Goal: Task Accomplishment & Management: Use online tool/utility

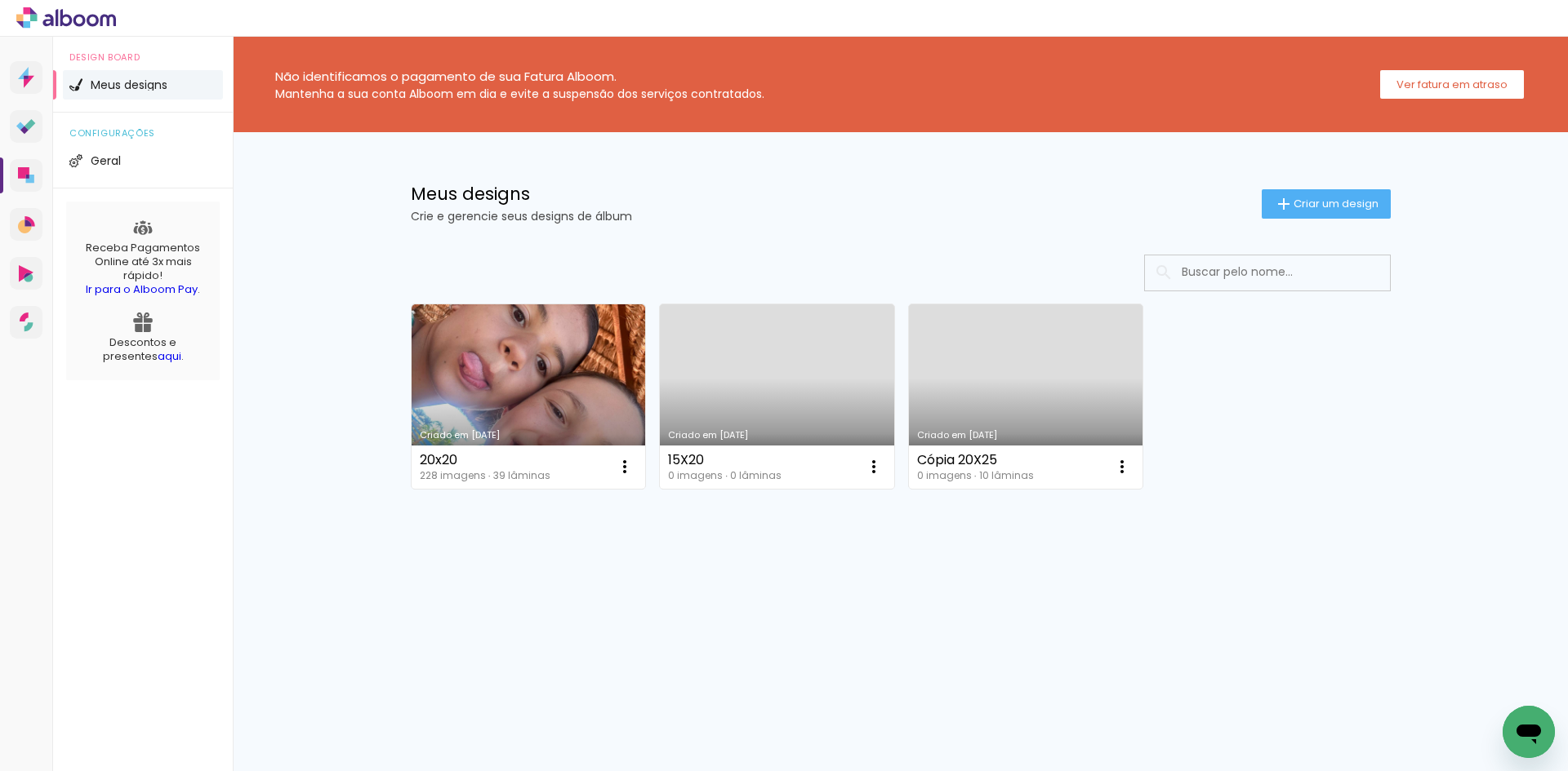
click at [792, 394] on link "Criado em [DATE]" at bounding box center [777, 397] width 235 height 185
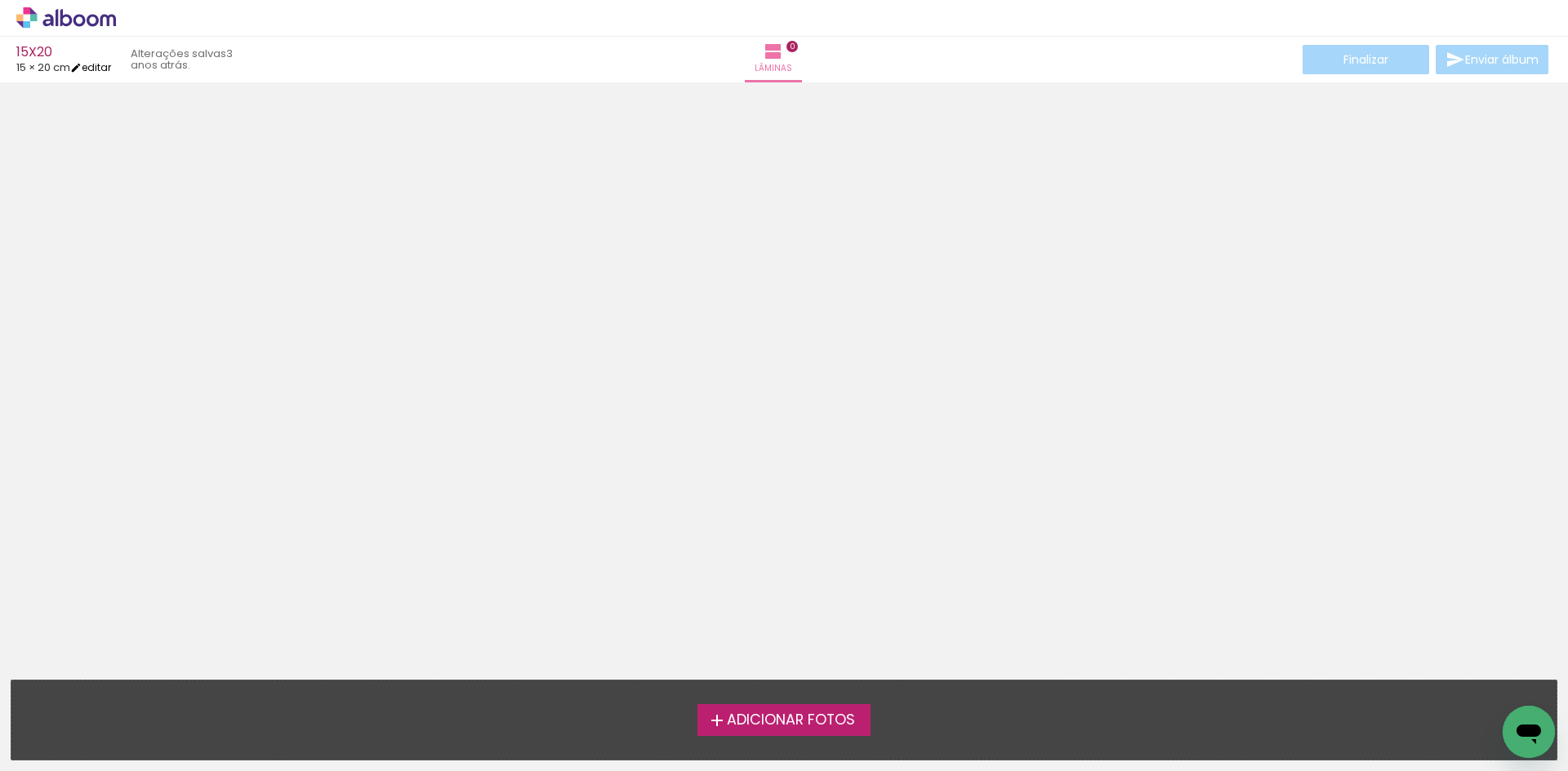
click at [105, 67] on link "editar" at bounding box center [90, 67] width 41 height 14
type input "15,2"
type input "40,6"
type input "2"
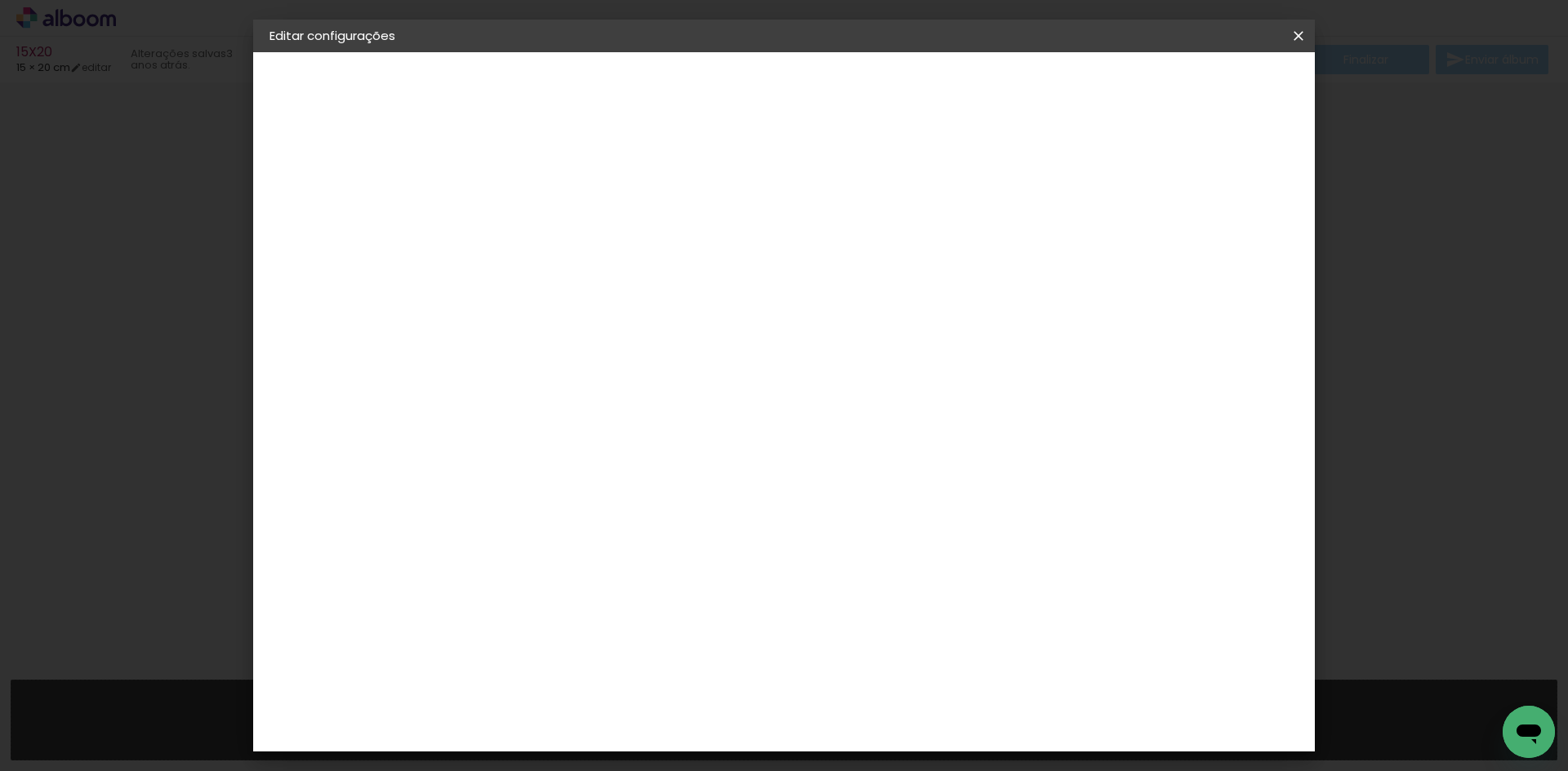
drag, startPoint x: 533, startPoint y: 190, endPoint x: 447, endPoint y: 175, distance: 87.3
click at [448, 52] on quentale-album-spec "Salvar configurações Salvar configurações" at bounding box center [784, 52] width 1062 height 0
type paper-checkbox "on"
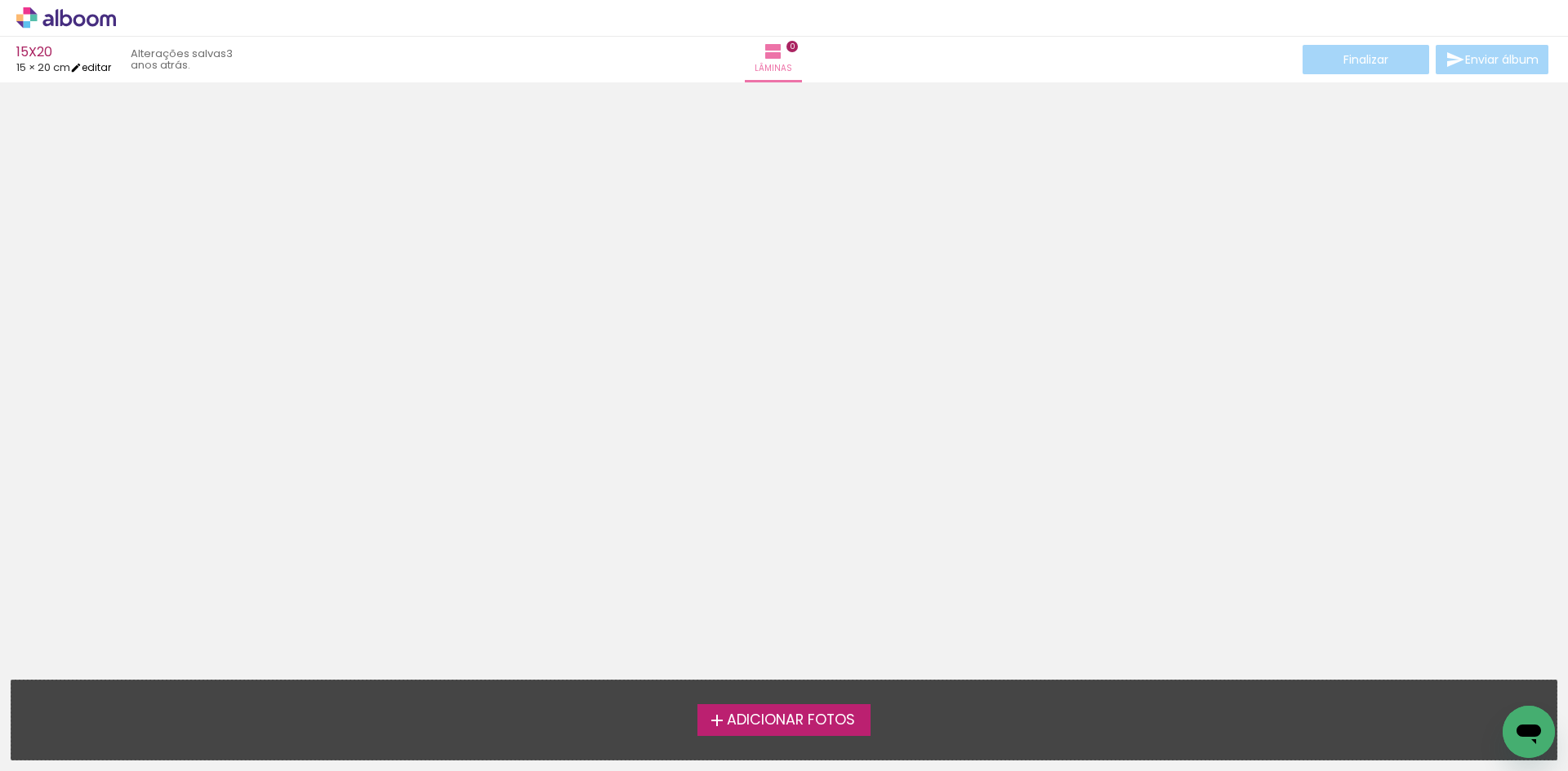
click at [97, 70] on link "editar" at bounding box center [90, 67] width 41 height 14
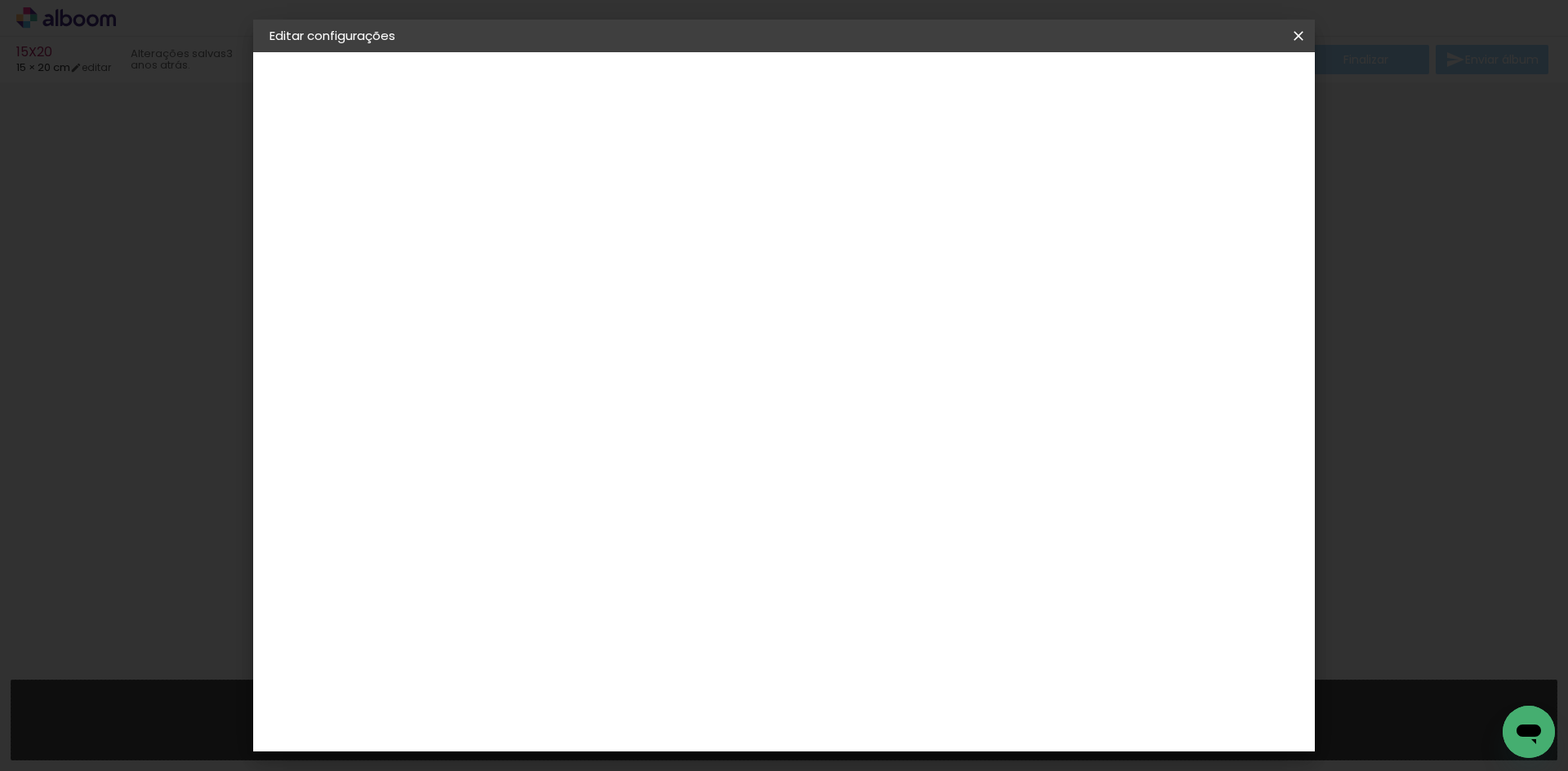
drag, startPoint x: 532, startPoint y: 192, endPoint x: 435, endPoint y: 180, distance: 97.7
click at [435, 52] on quentale-album-spec "Salvar configurações Salvar configurações" at bounding box center [784, 52] width 1062 height 0
type input "1"
type paper-input "1"
drag, startPoint x: 1217, startPoint y: 236, endPoint x: 1182, endPoint y: 236, distance: 35.0
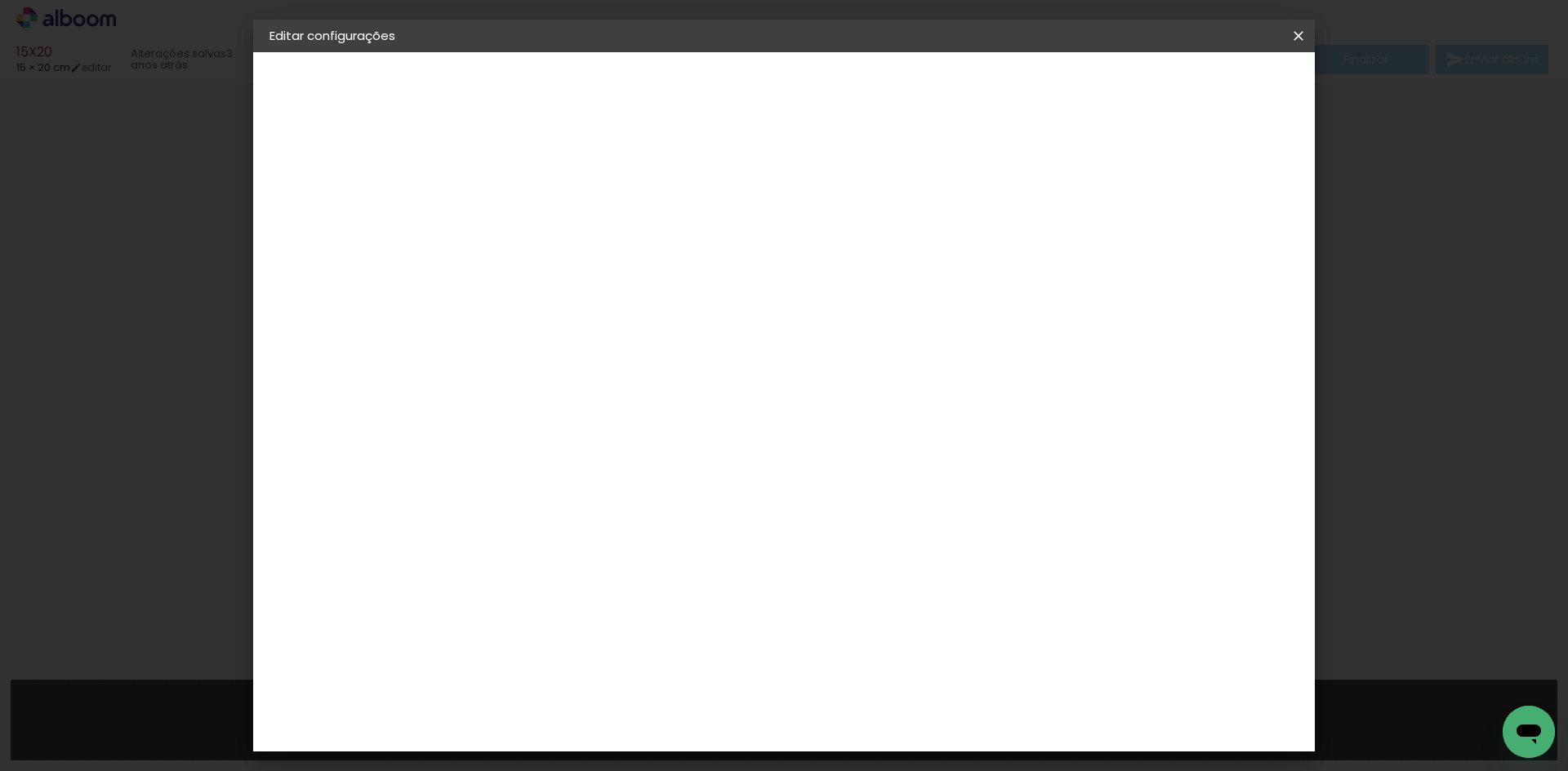
click at [1182, 236] on div "20.3 cm cm cm mm A maioria das encadernadoras sugere 5mm de sangria." at bounding box center [851, 271] width 771 height 131
drag, startPoint x: 1144, startPoint y: 240, endPoint x: 1168, endPoint y: 250, distance: 26.0
click at [1168, 250] on input "21" at bounding box center [1158, 246] width 30 height 24
type input "1"
type paper-input "1"
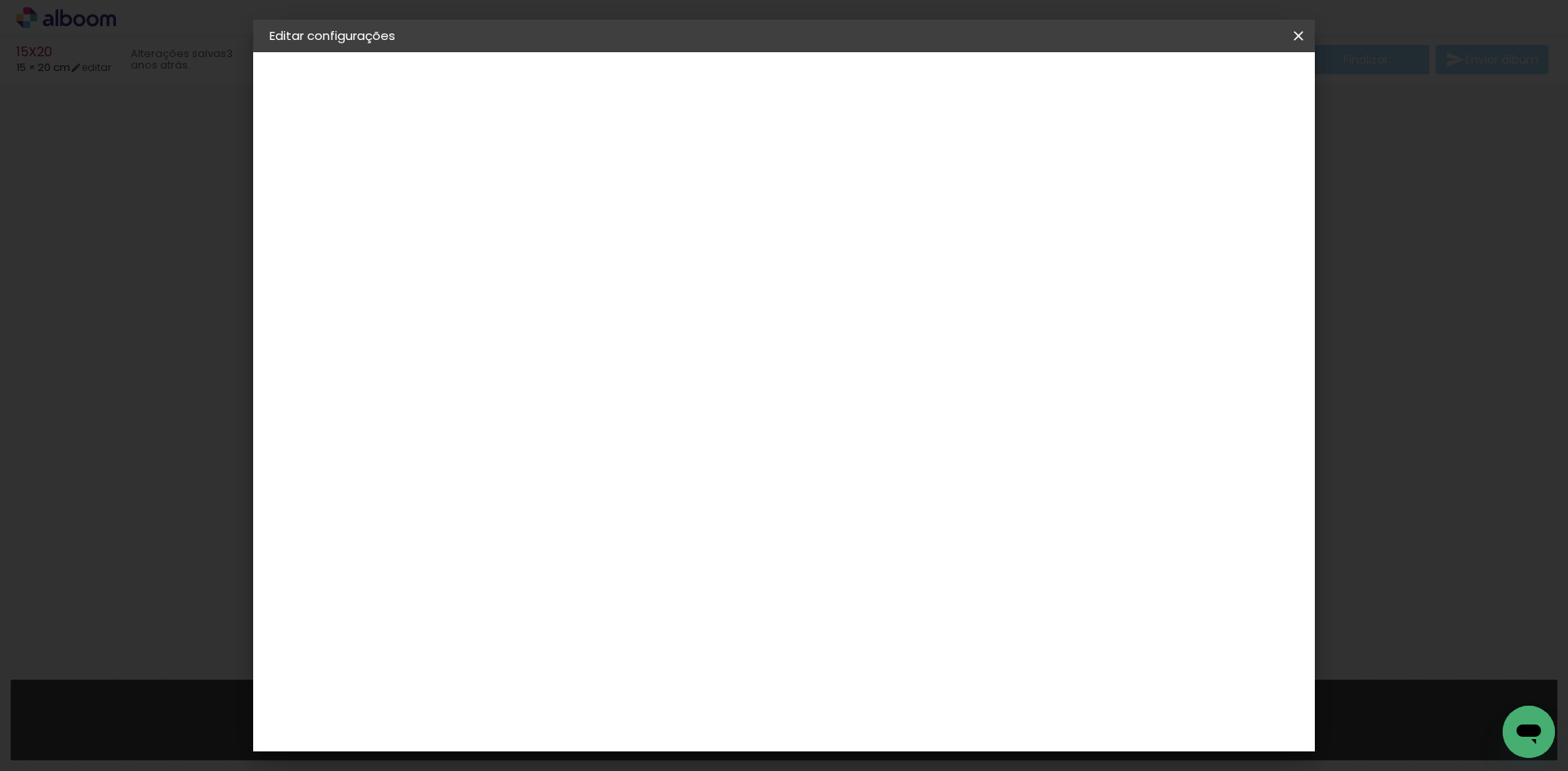
click at [1194, 87] on span "Salvar configurações" at bounding box center [1136, 87] width 121 height 12
click at [1196, 84] on span "Salvar configurações" at bounding box center [1136, 87] width 121 height 12
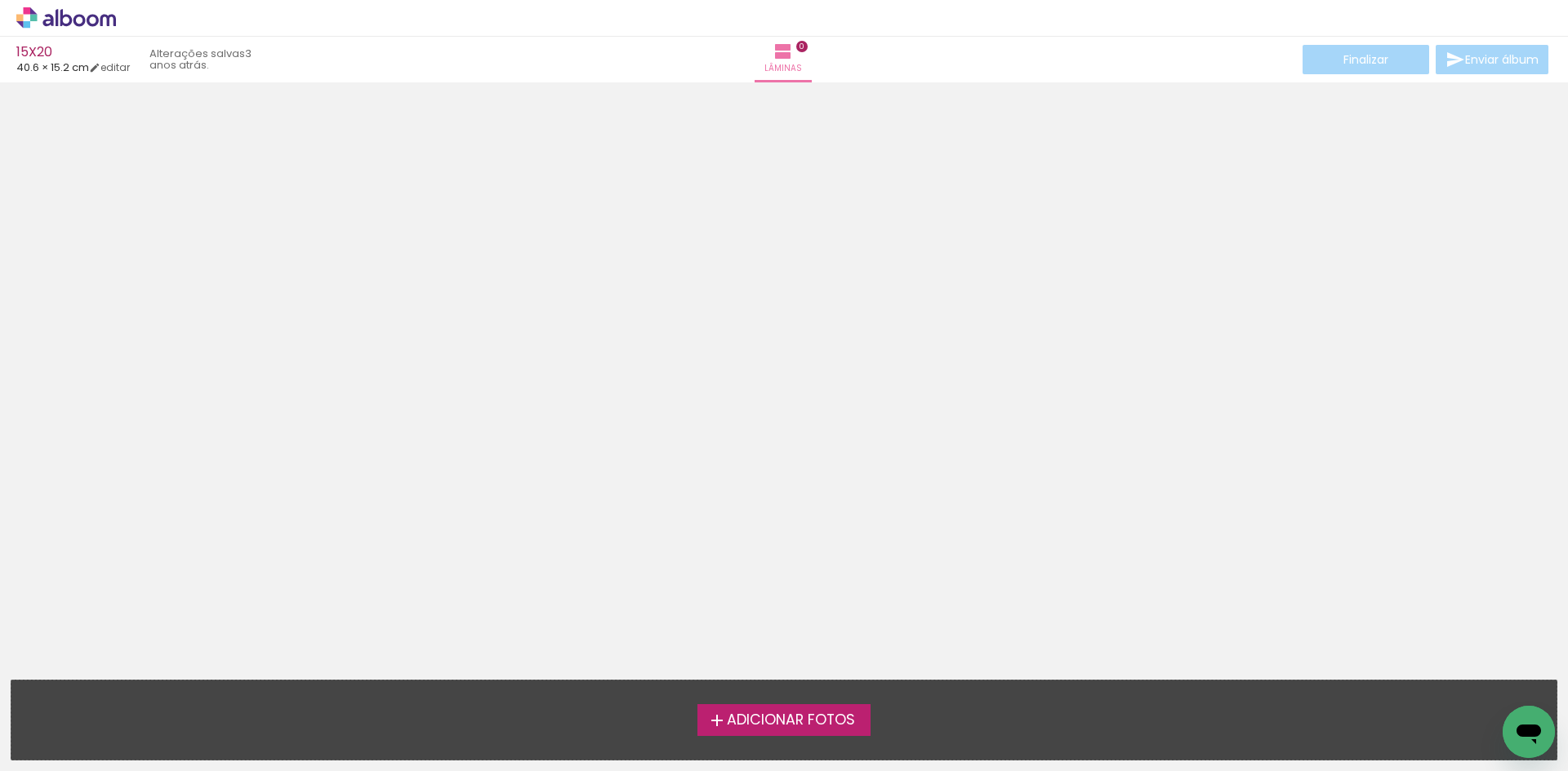
click at [69, 22] on icon at bounding box center [67, 17] width 13 height 17
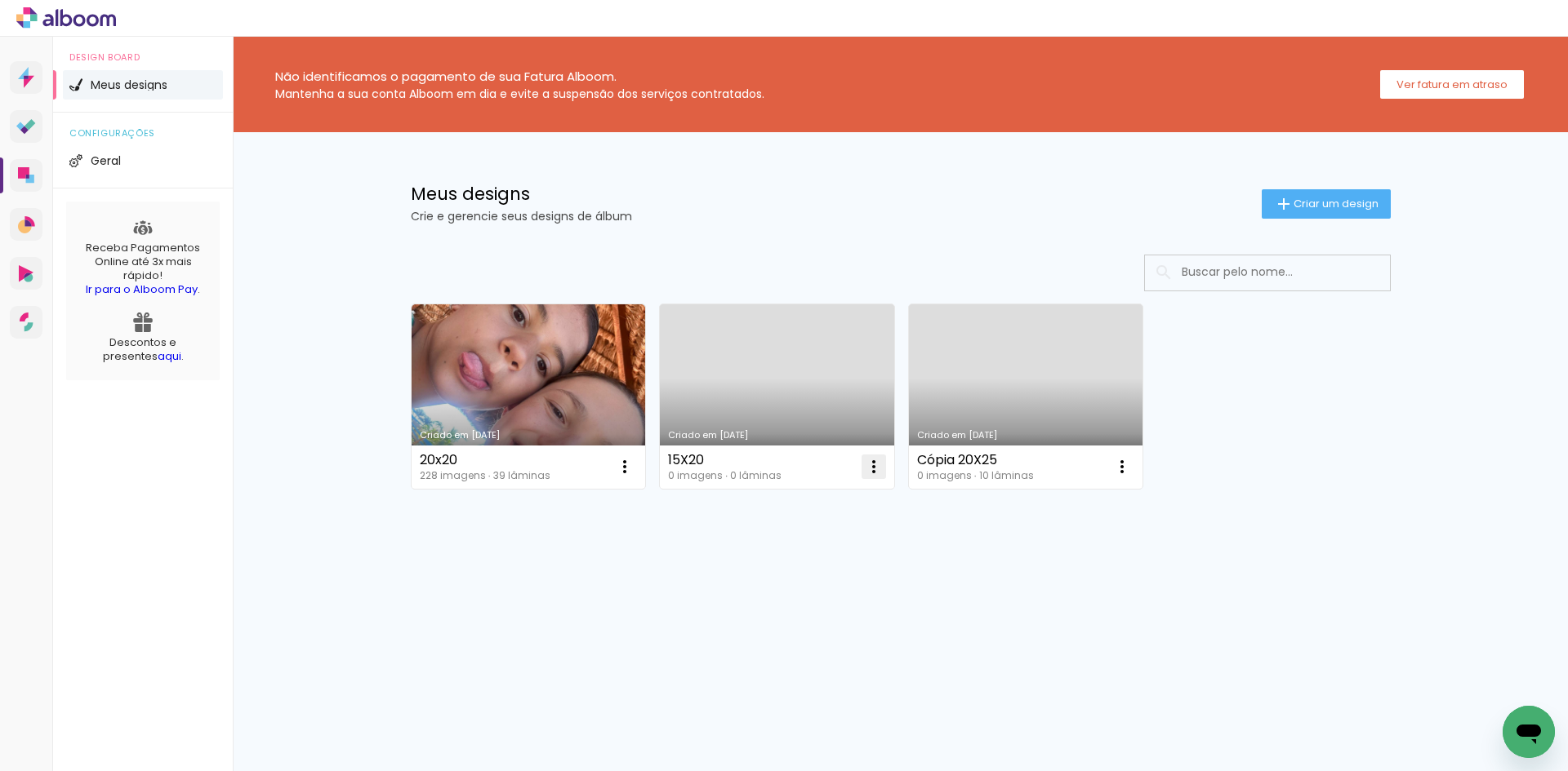
click at [871, 467] on iron-icon at bounding box center [874, 467] width 20 height 20
click at [838, 538] on span "Fazer uma cópia" at bounding box center [812, 537] width 96 height 12
type input "Cópia de 15X20"
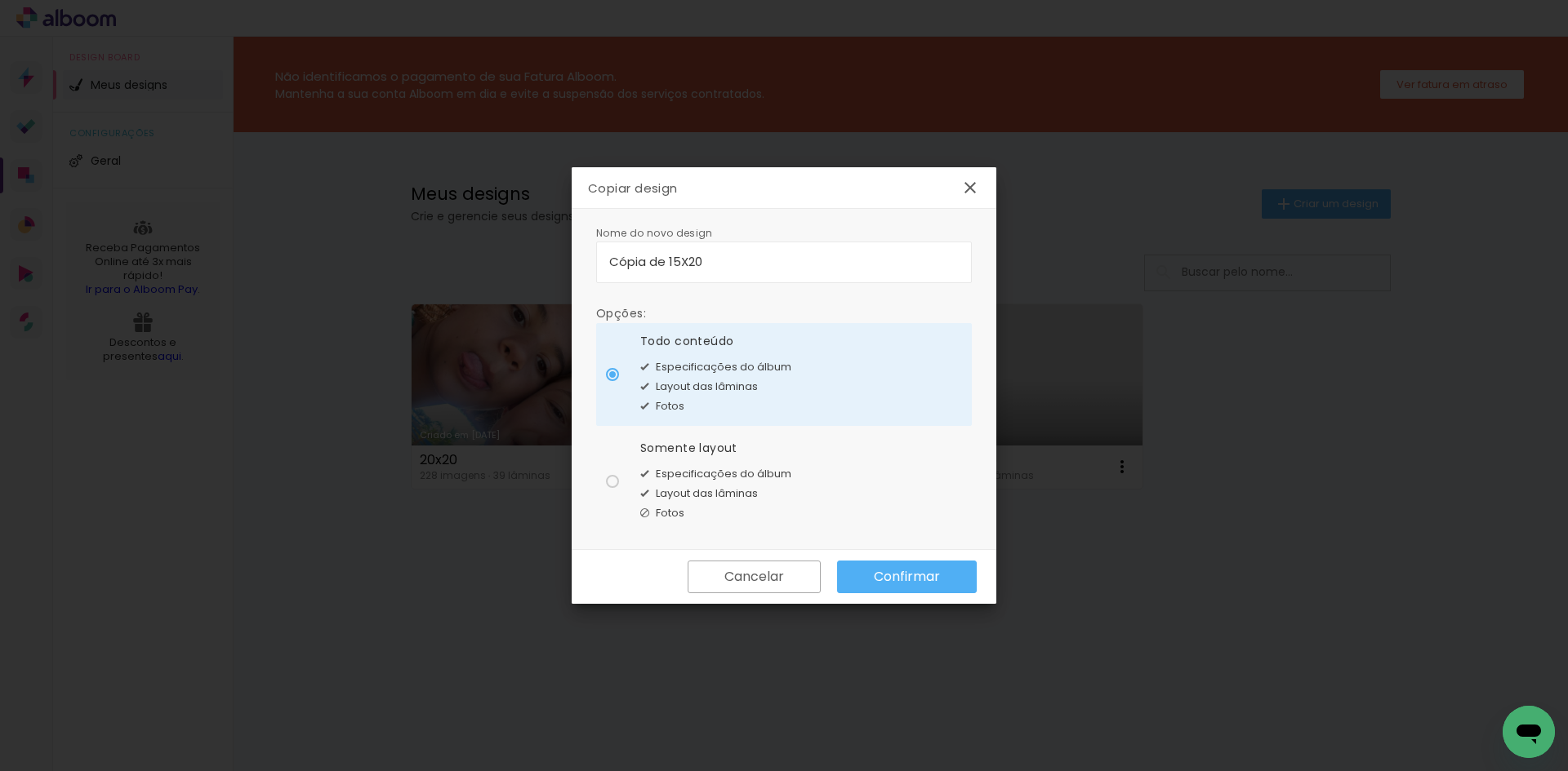
drag, startPoint x: 595, startPoint y: 462, endPoint x: 613, endPoint y: 474, distance: 21.6
click at [605, 469] on div "Nome do novo design Opções: Todo conteúdo Especificações do álbum Layout das lâ…" at bounding box center [784, 380] width 425 height 341
click at [626, 487] on paper-radio-button "Somente layout Especificações do álbum Layout das lâminas Fotos" at bounding box center [784, 482] width 375 height 103
type paper-radio-button "on"
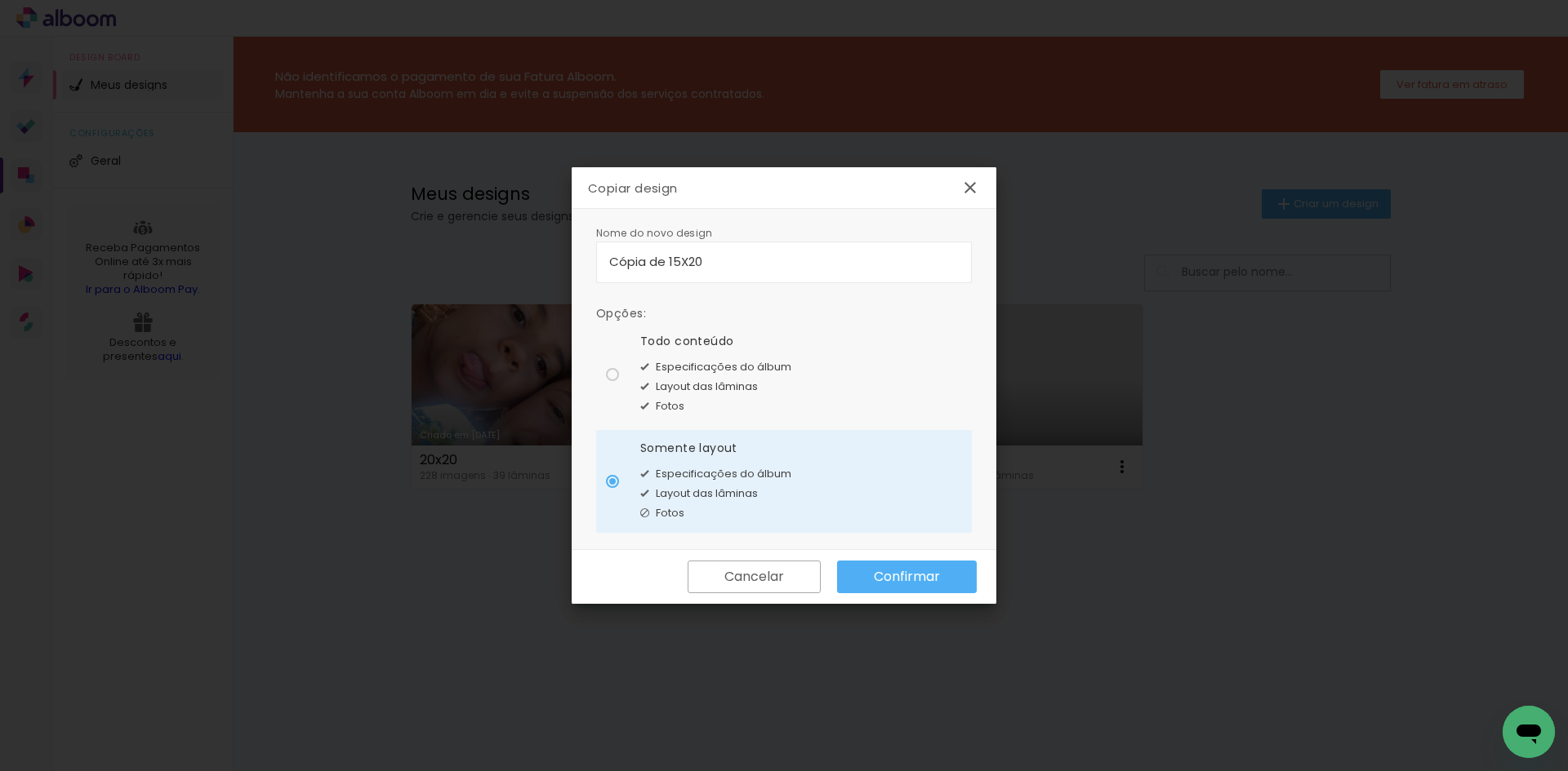
click at [0, 0] on slot "Confirmar" at bounding box center [0, 0] width 0 height 0
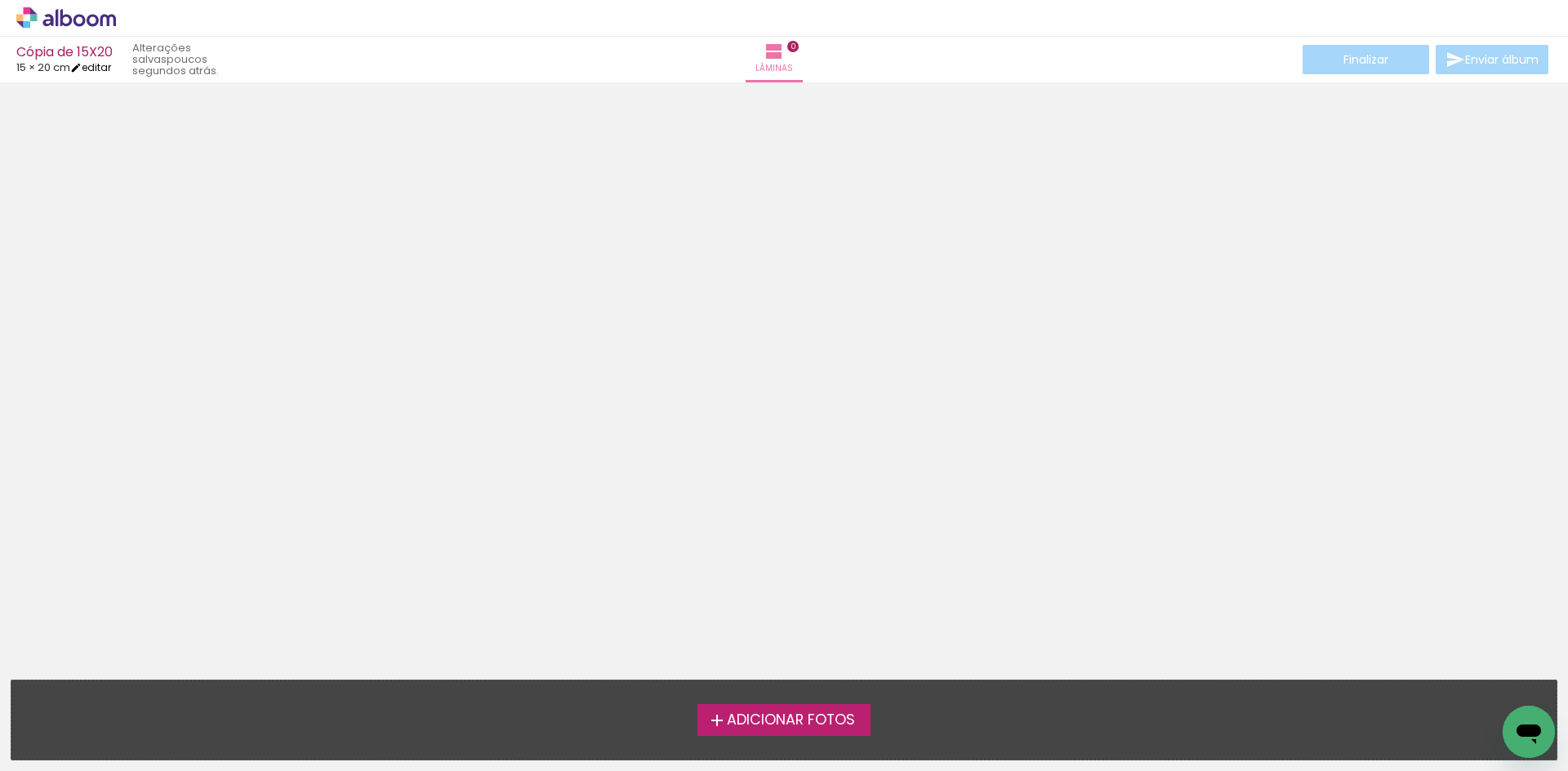
click at [101, 71] on link "editar" at bounding box center [90, 67] width 41 height 14
type input "1"
type input "15,2"
type input "40,6"
type input "1"
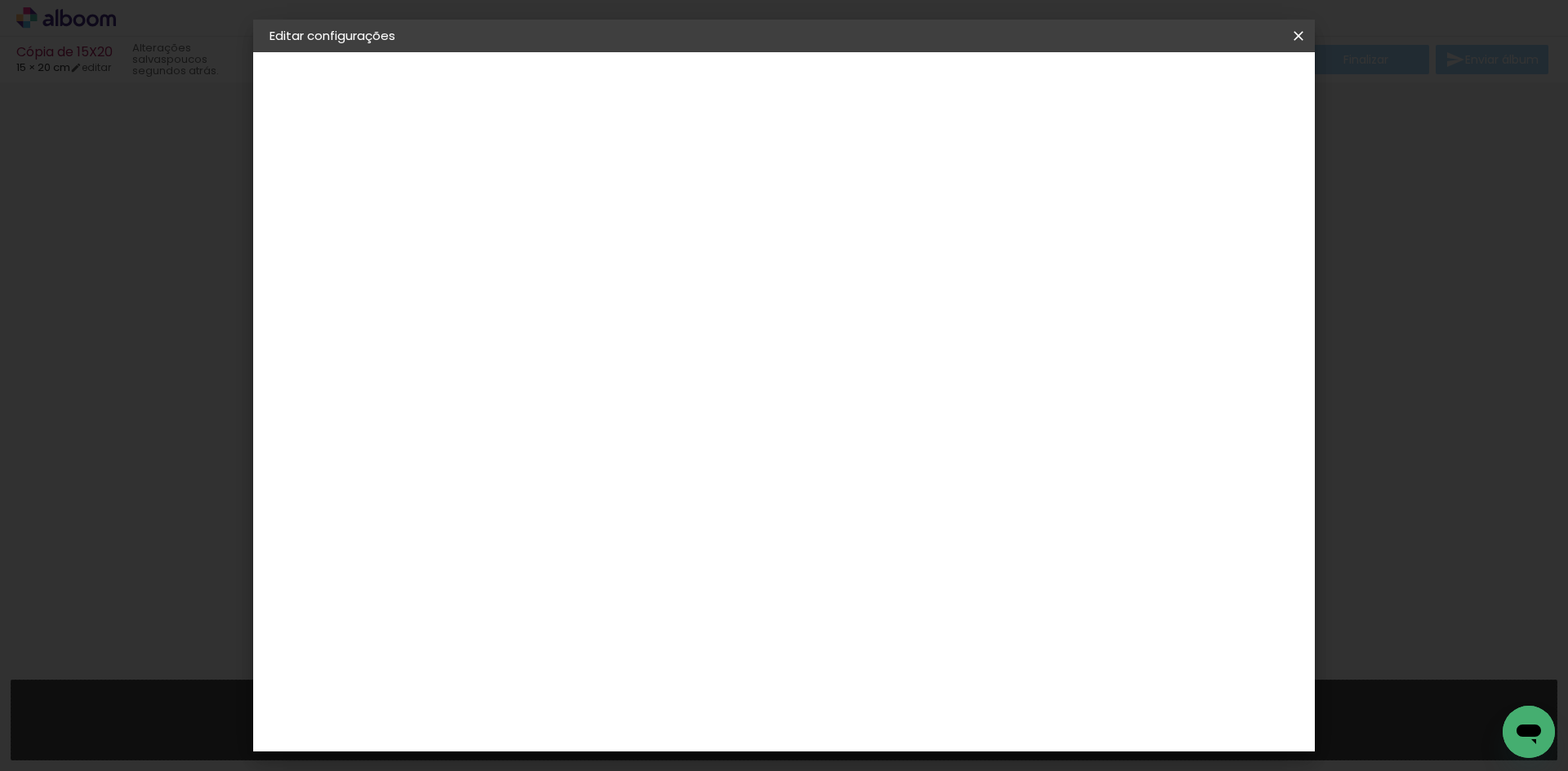
click at [1300, 37] on iron-icon at bounding box center [1298, 36] width 20 height 16
drag, startPoint x: 1324, startPoint y: 153, endPoint x: 845, endPoint y: 86, distance: 483.7
click at [1331, 154] on iron-overlay-backdrop at bounding box center [784, 385] width 1568 height 771
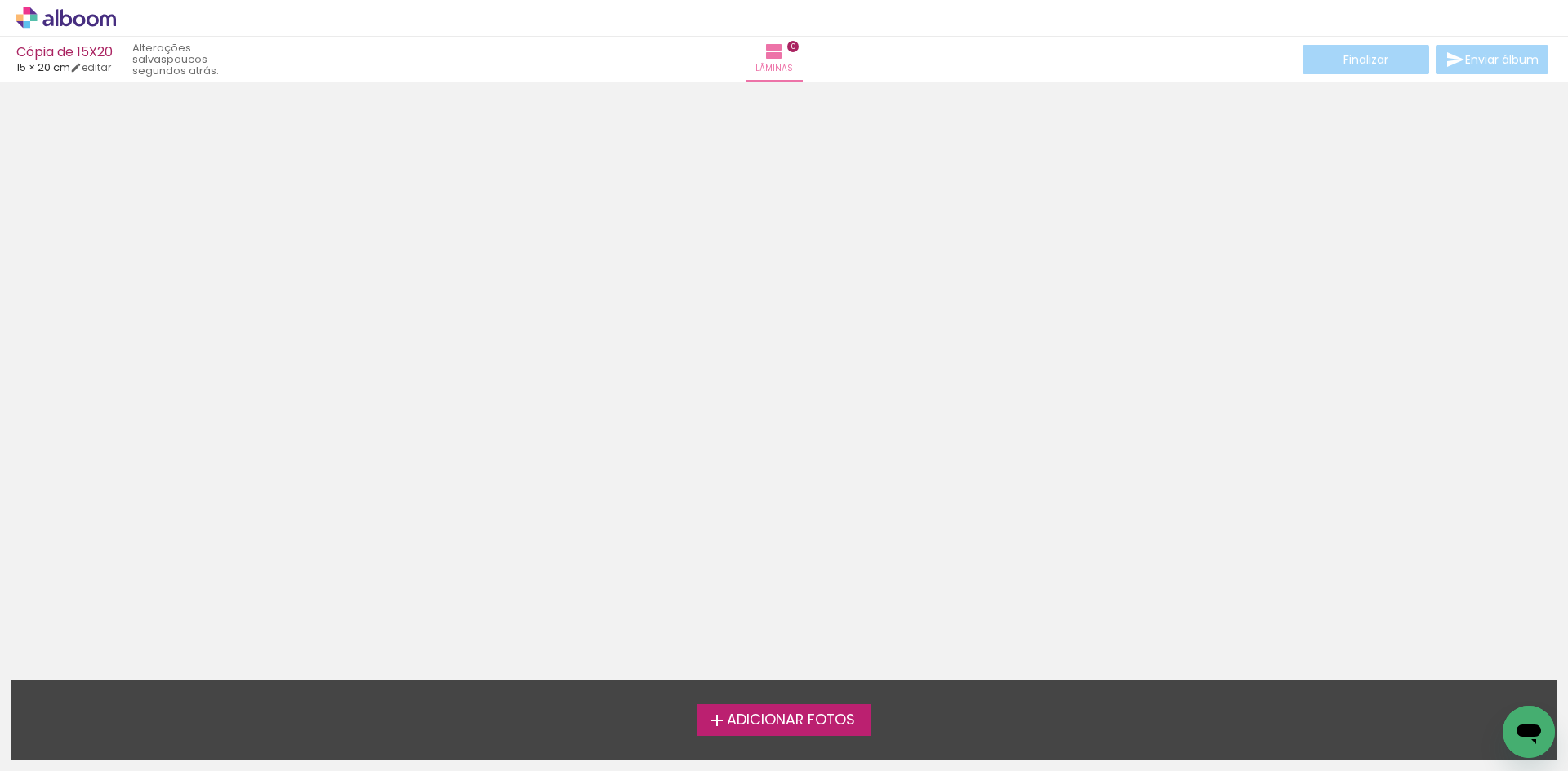
click at [810, 716] on span "Adicionar Fotos" at bounding box center [791, 721] width 128 height 14
click at [0, 0] on input "file" at bounding box center [0, 0] width 0 height 0
click at [826, 716] on span "Adicionar Fotos" at bounding box center [791, 721] width 128 height 14
click at [0, 0] on input "file" at bounding box center [0, 0] width 0 height 0
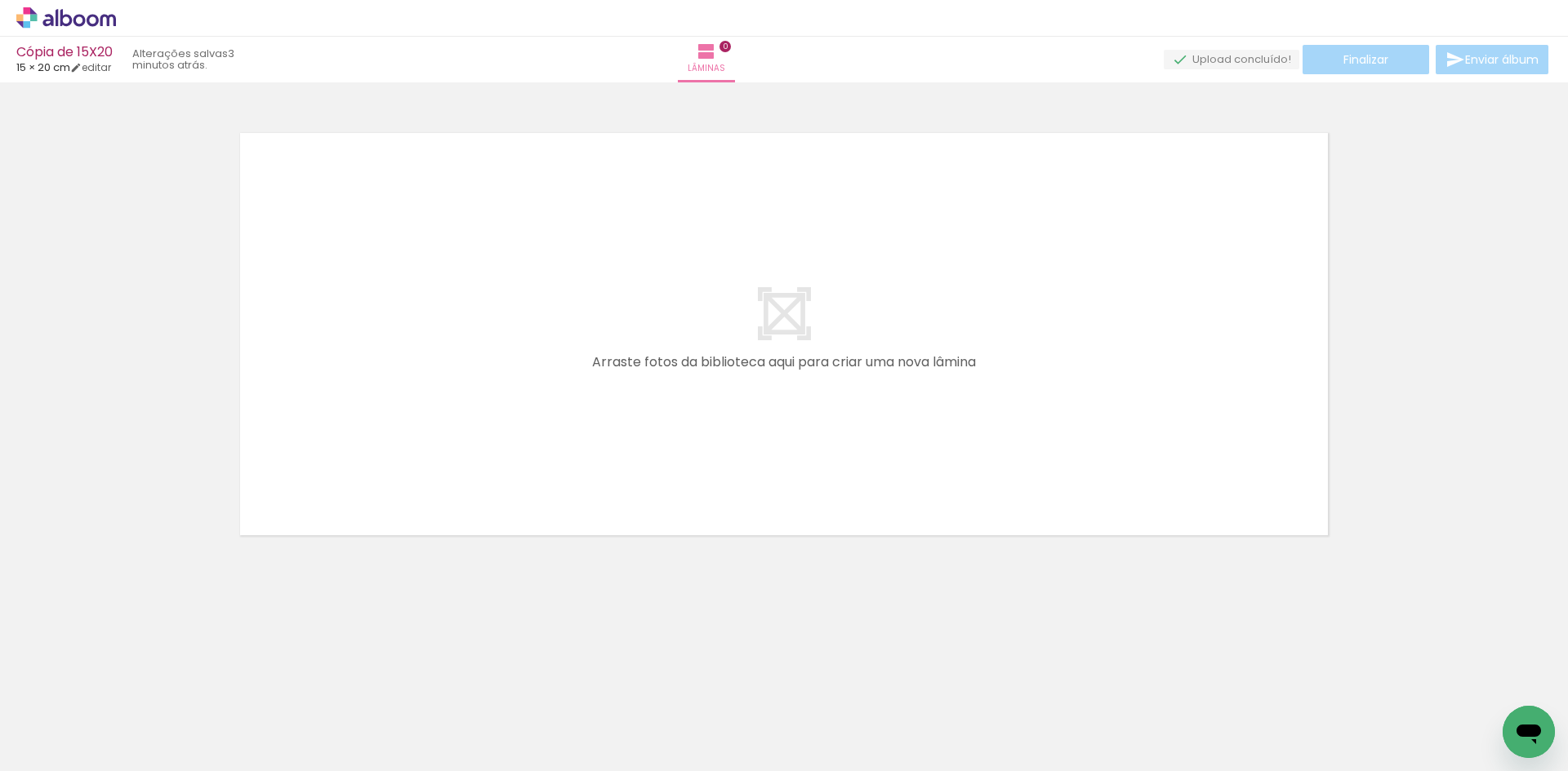
click at [49, 748] on span "Adicionar Fotos" at bounding box center [58, 749] width 49 height 18
click at [0, 0] on input "file" at bounding box center [0, 0] width 0 height 0
click at [21, 753] on iron-icon at bounding box center [23, 749] width 20 height 20
click at [0, 0] on input "file" at bounding box center [0, 0] width 0 height 0
click at [177, 719] on div at bounding box center [164, 716] width 81 height 46
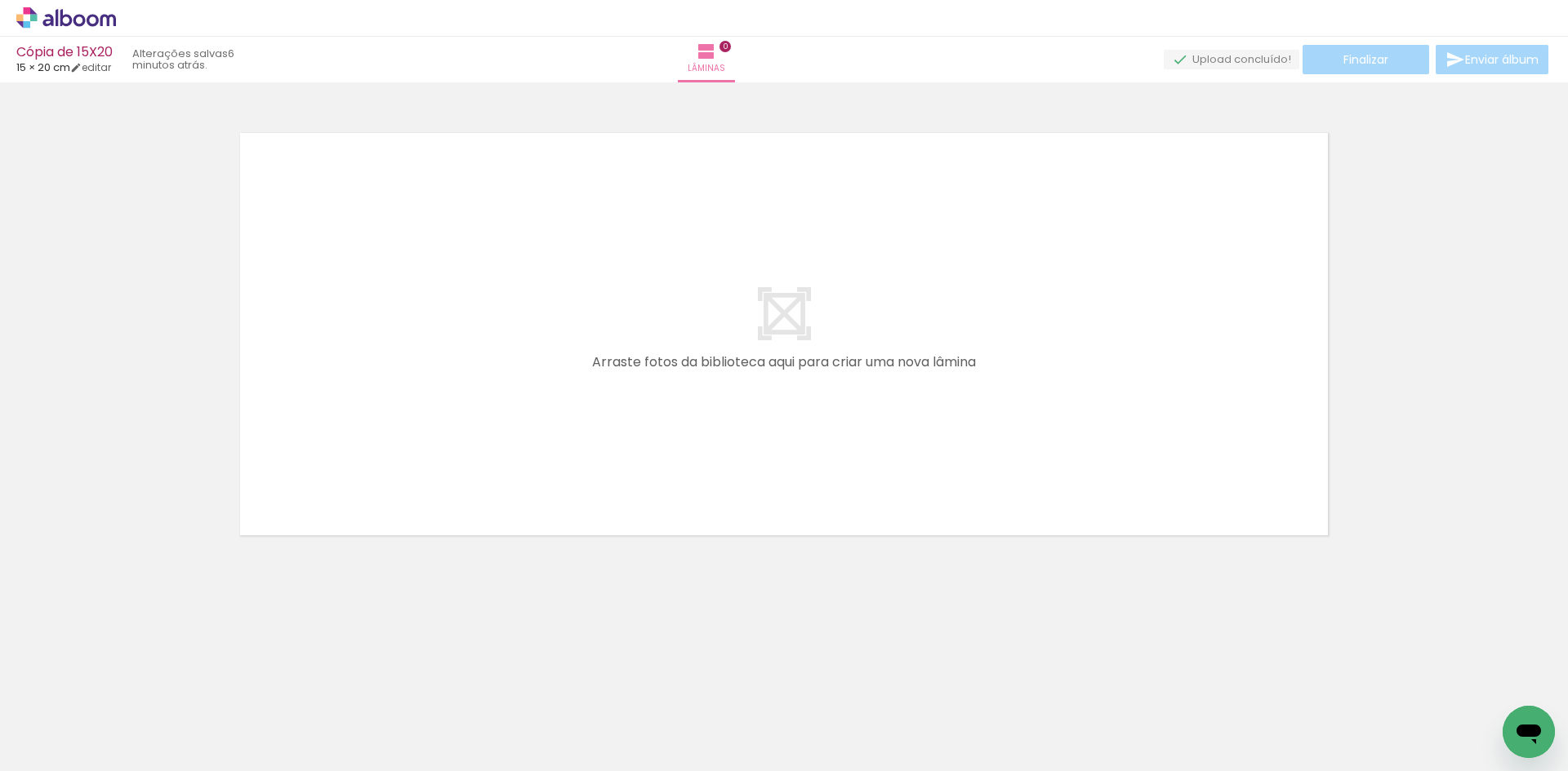
click at [133, 690] on iron-icon at bounding box center [127, 684] width 17 height 17
